Goal: Task Accomplishment & Management: Manage account settings

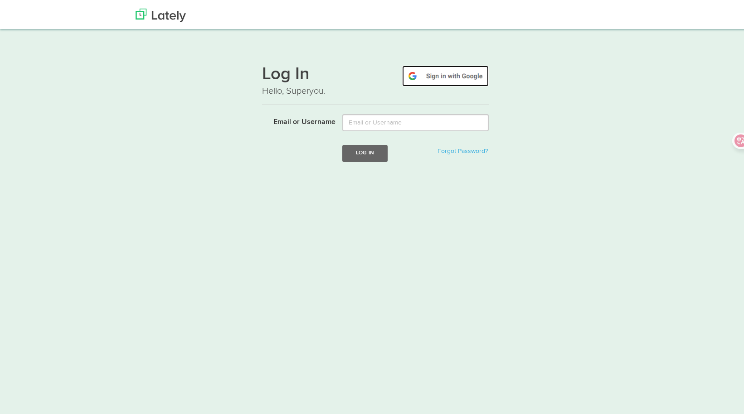
click at [440, 77] on img at bounding box center [445, 74] width 87 height 21
click at [432, 81] on img at bounding box center [445, 74] width 87 height 21
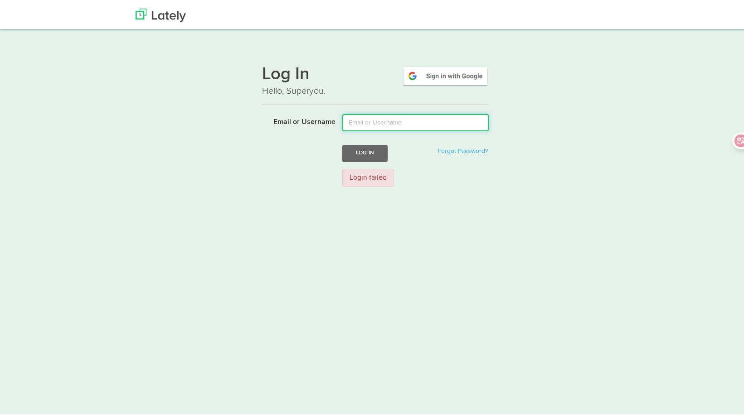
click at [366, 124] on input "Email or Username" at bounding box center [415, 120] width 146 height 17
type input "1104619604@qq.com"
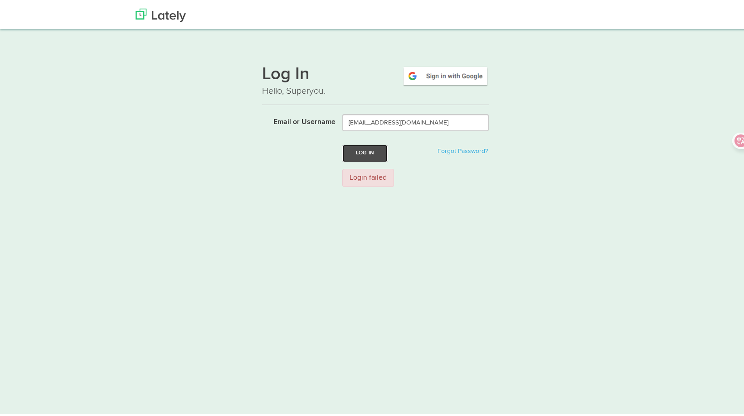
click at [357, 151] on button "Log In" at bounding box center [364, 151] width 45 height 17
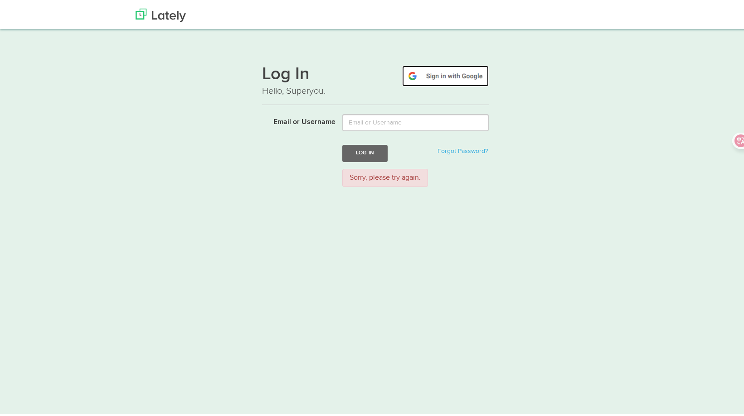
click at [450, 75] on img at bounding box center [445, 74] width 87 height 21
